Goal: Task Accomplishment & Management: Manage account settings

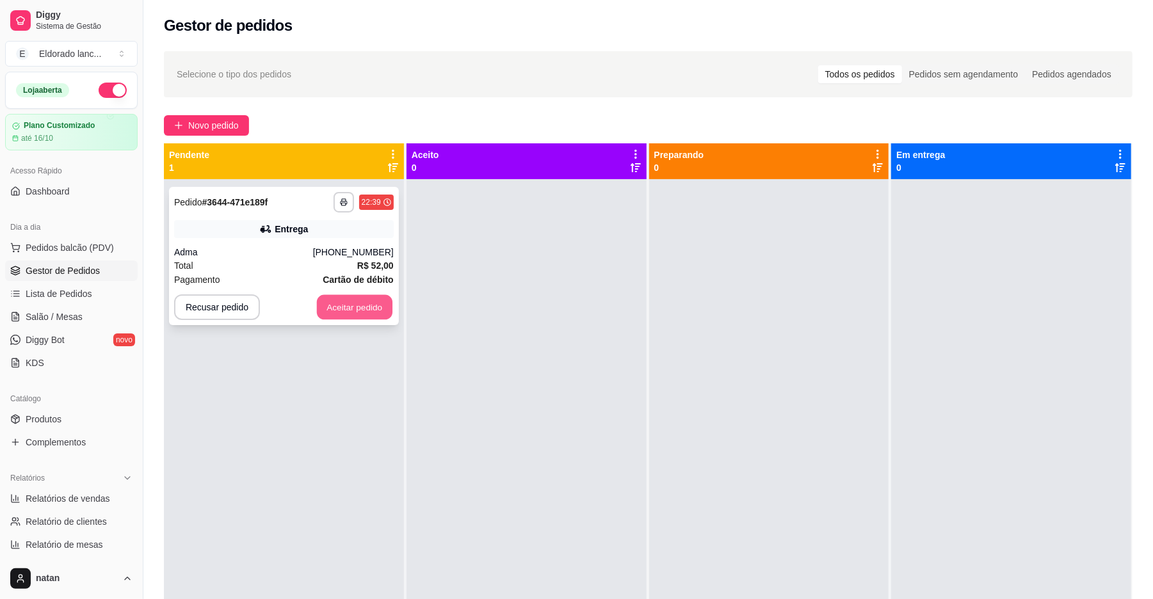
click at [369, 305] on button "Aceitar pedido" at bounding box center [355, 307] width 76 height 25
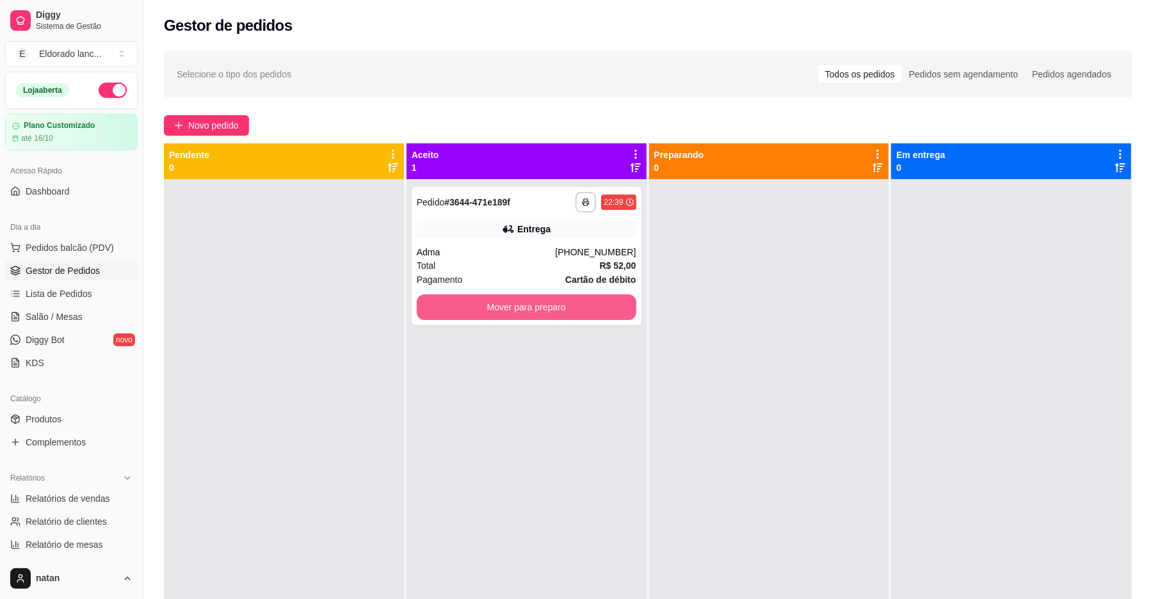
click at [546, 315] on button "Mover para preparo" at bounding box center [527, 307] width 220 height 26
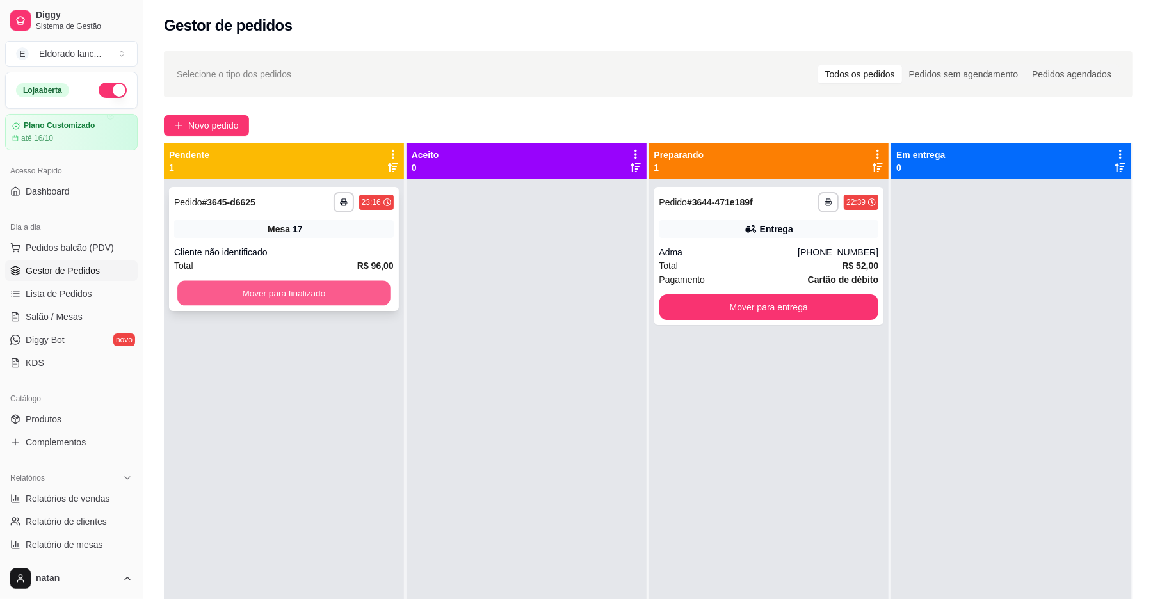
click at [323, 300] on button "Mover para finalizado" at bounding box center [283, 293] width 212 height 25
click at [323, 300] on button "Mover para finalizado" at bounding box center [284, 293] width 220 height 26
click at [323, 300] on button "Mover para finalizado" at bounding box center [283, 293] width 212 height 25
click at [244, 293] on button "Mover para finalizado" at bounding box center [284, 293] width 220 height 26
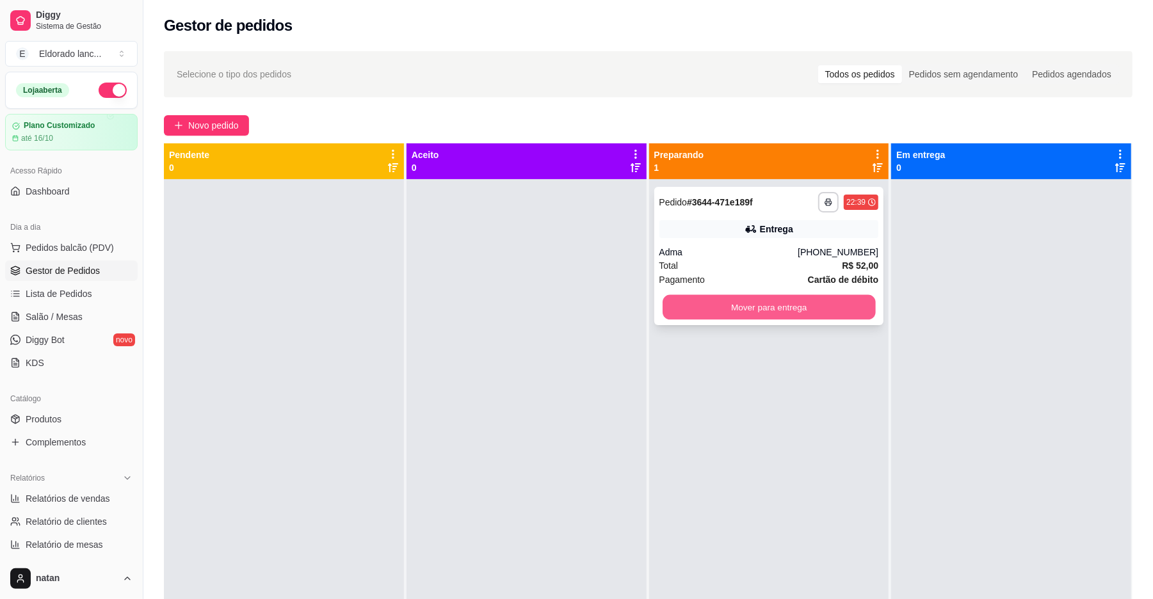
click at [681, 298] on button "Mover para entrega" at bounding box center [768, 307] width 212 height 25
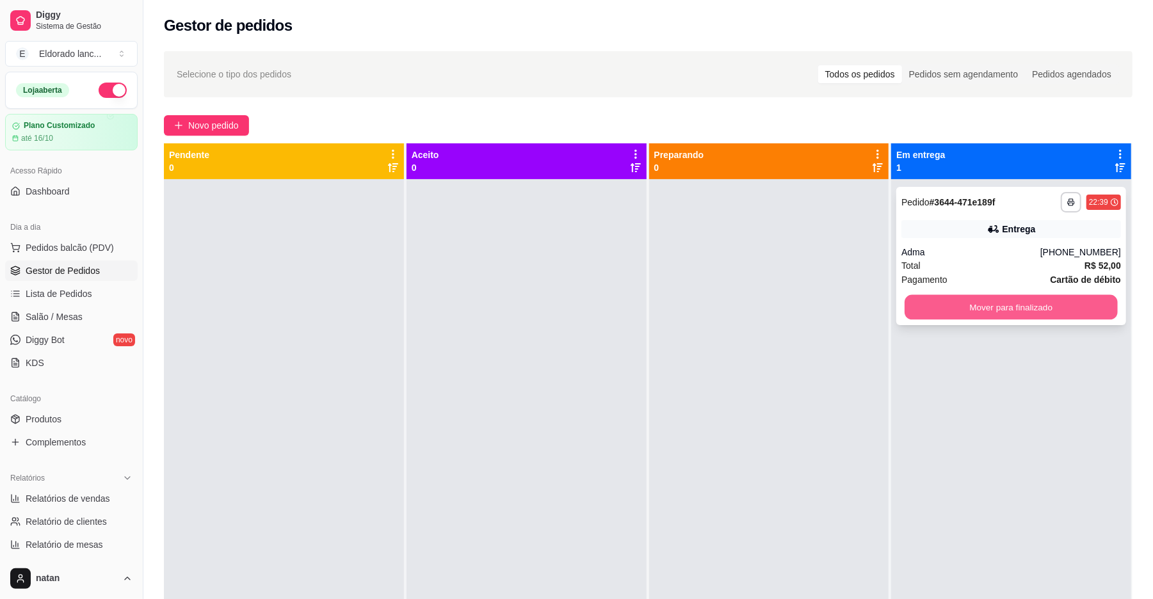
click at [999, 303] on button "Mover para finalizado" at bounding box center [1010, 307] width 212 height 25
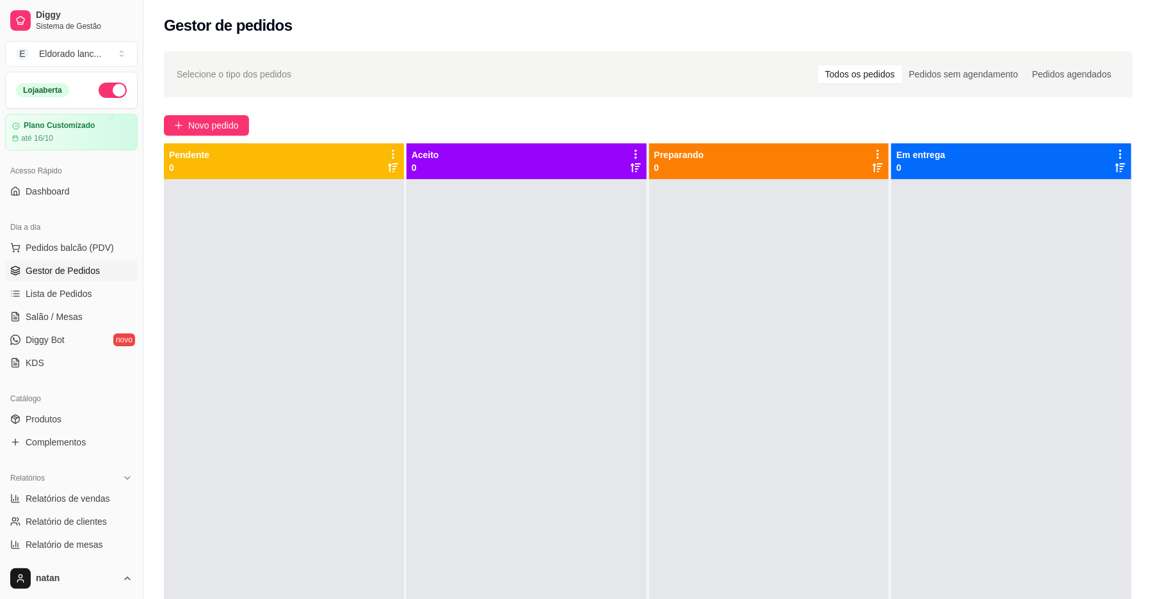
click at [420, 387] on div at bounding box center [526, 478] width 240 height 599
click at [65, 327] on link "Salão / Mesas" at bounding box center [71, 317] width 132 height 20
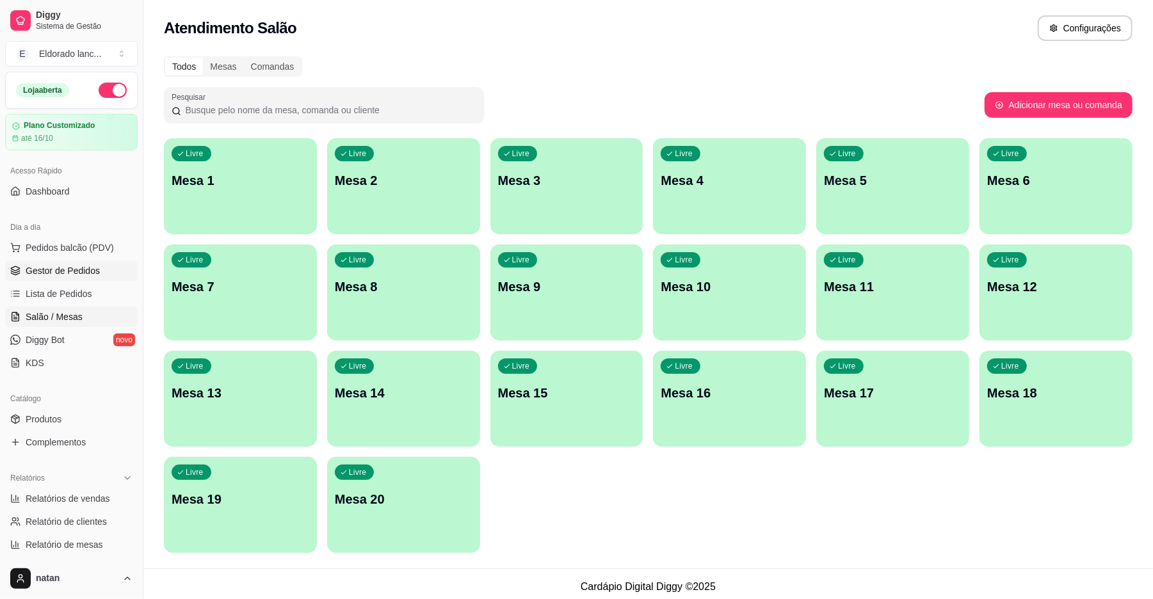
click at [96, 277] on span "Gestor de Pedidos" at bounding box center [63, 270] width 74 height 13
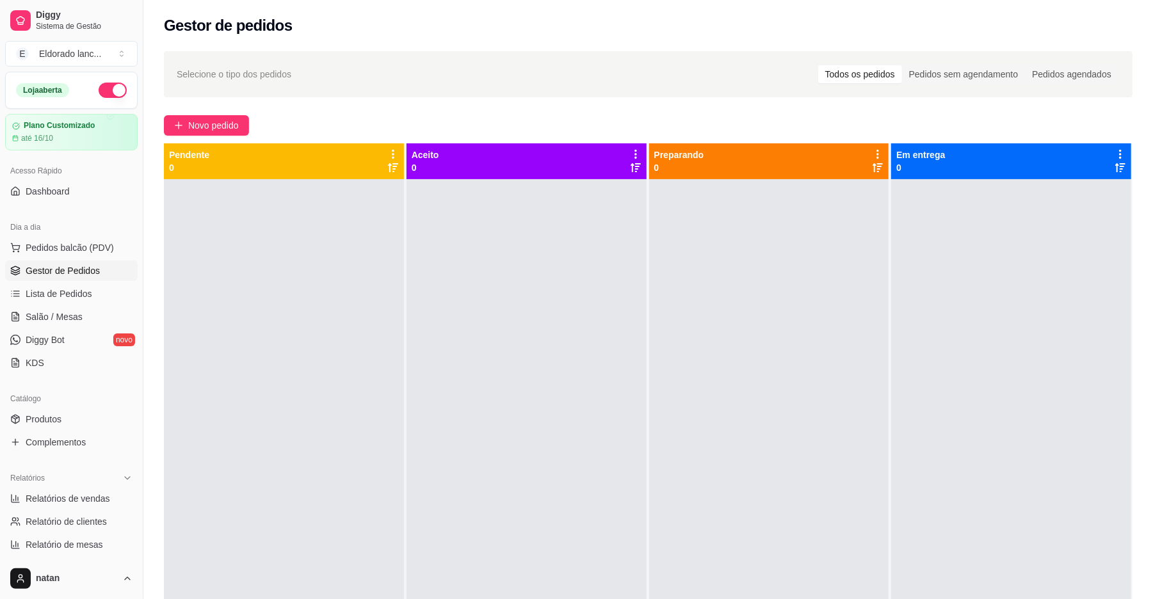
click at [76, 306] on ul "Pedidos balcão (PDV) Gestor de Pedidos Lista de Pedidos Salão / Mesas Diggy Bot…" at bounding box center [71, 305] width 132 height 136
click at [76, 320] on span "Salão / Mesas" at bounding box center [54, 316] width 57 height 13
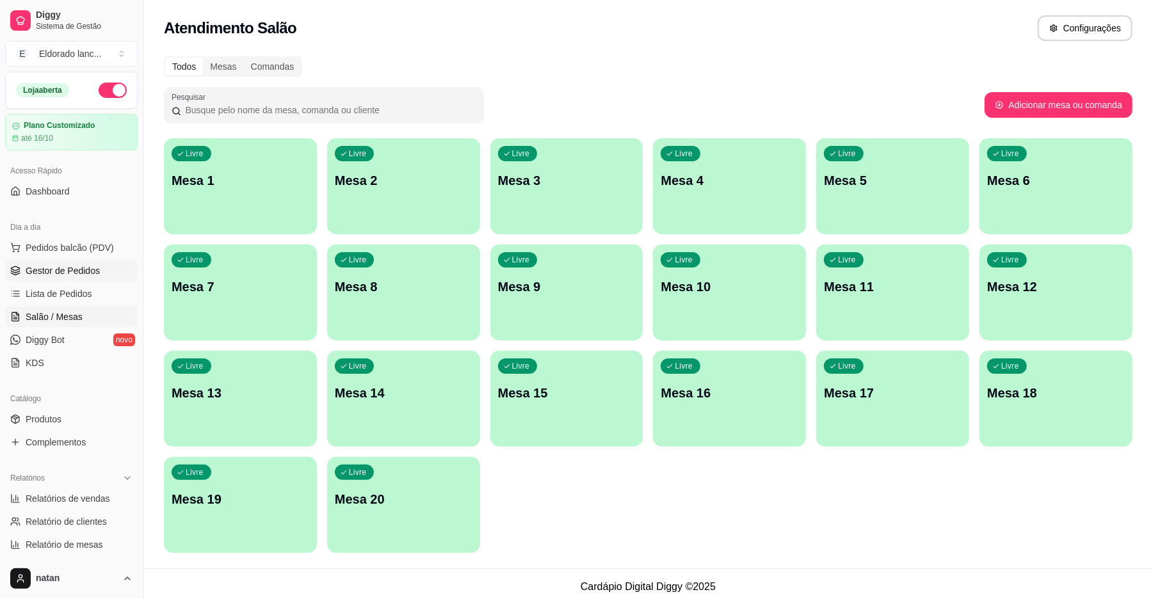
click at [84, 267] on span "Gestor de Pedidos" at bounding box center [63, 270] width 74 height 13
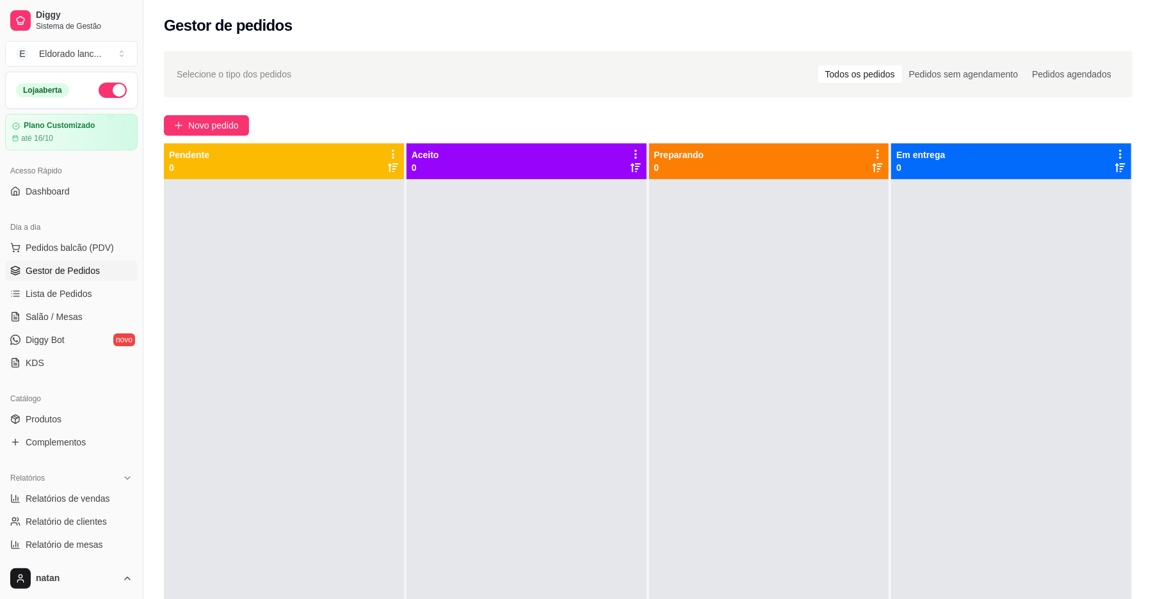
click at [101, 90] on button "button" at bounding box center [113, 90] width 28 height 15
